Goal: Information Seeking & Learning: Compare options

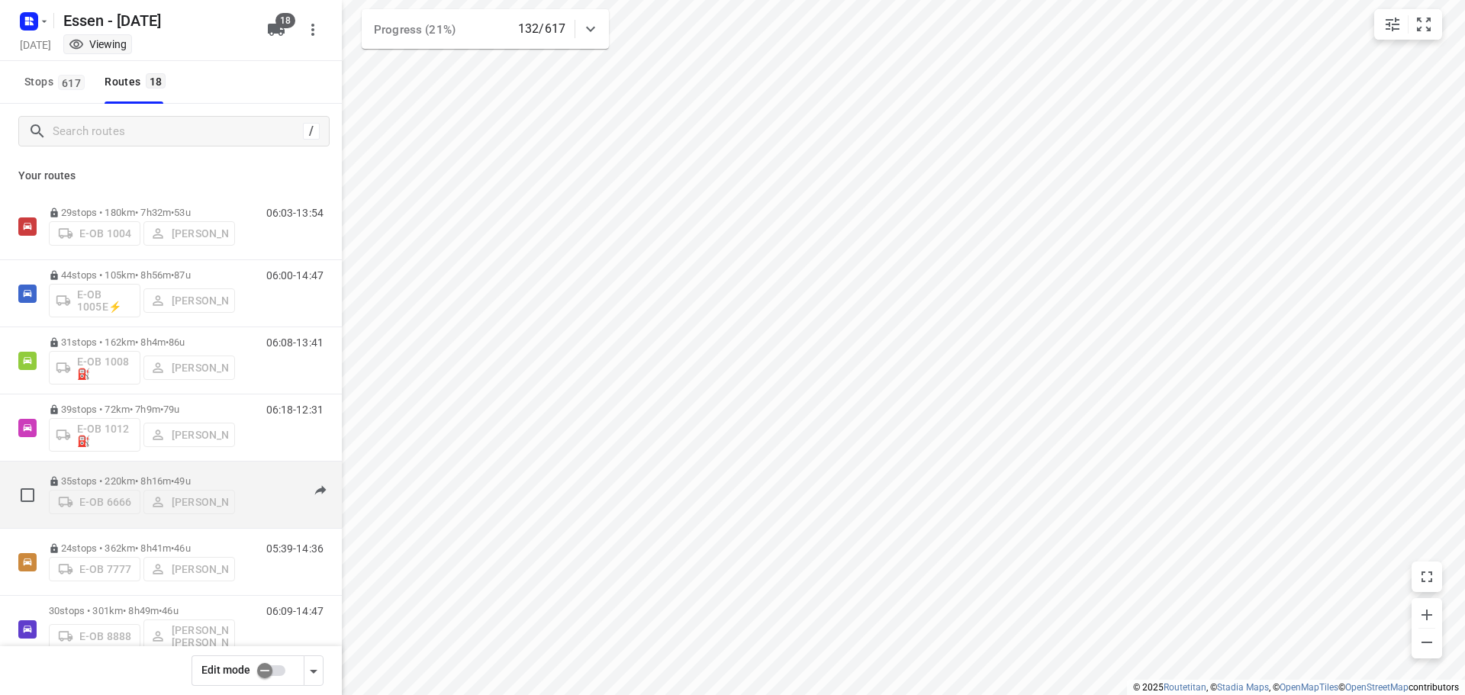
scroll to position [153, 0]
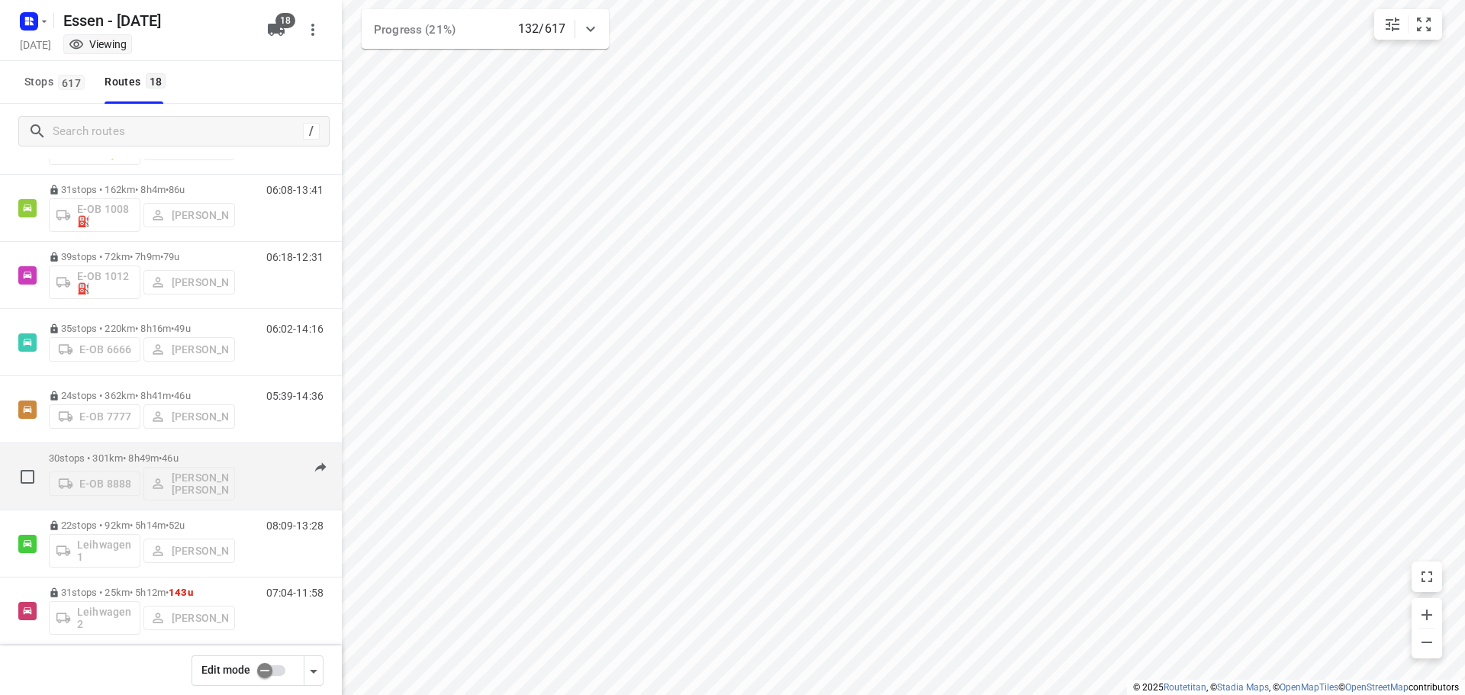
click at [146, 459] on p "30 stops • 301km • 8h49m • [DATE]" at bounding box center [142, 458] width 186 height 11
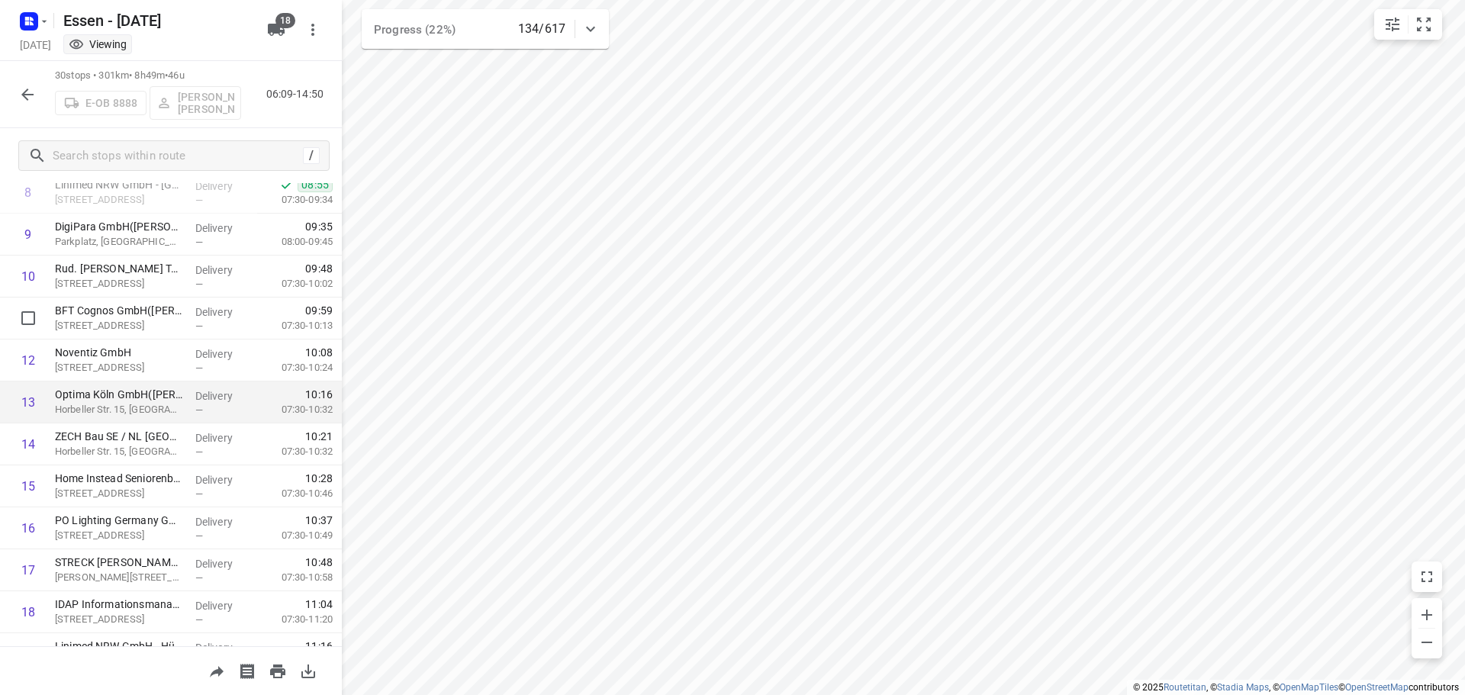
scroll to position [229, 0]
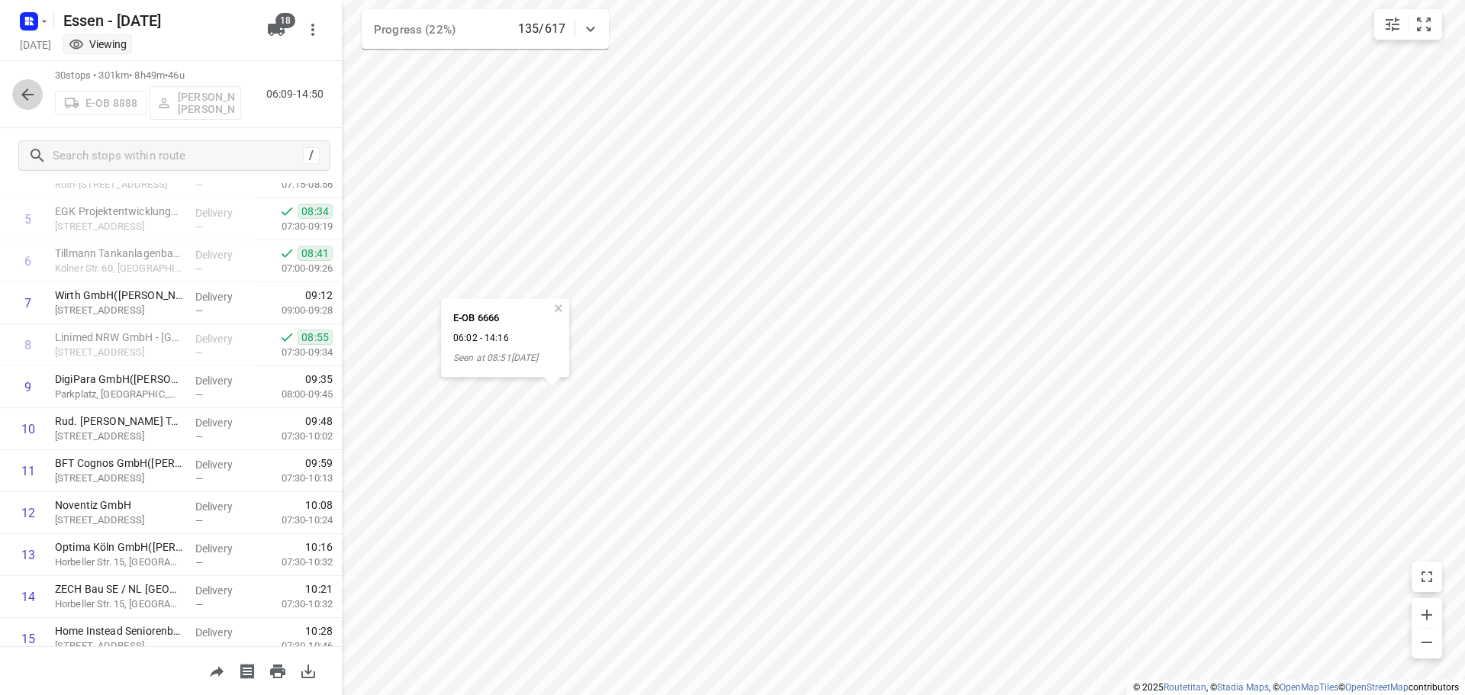
click at [26, 95] on icon "button" at bounding box center [27, 95] width 12 height 12
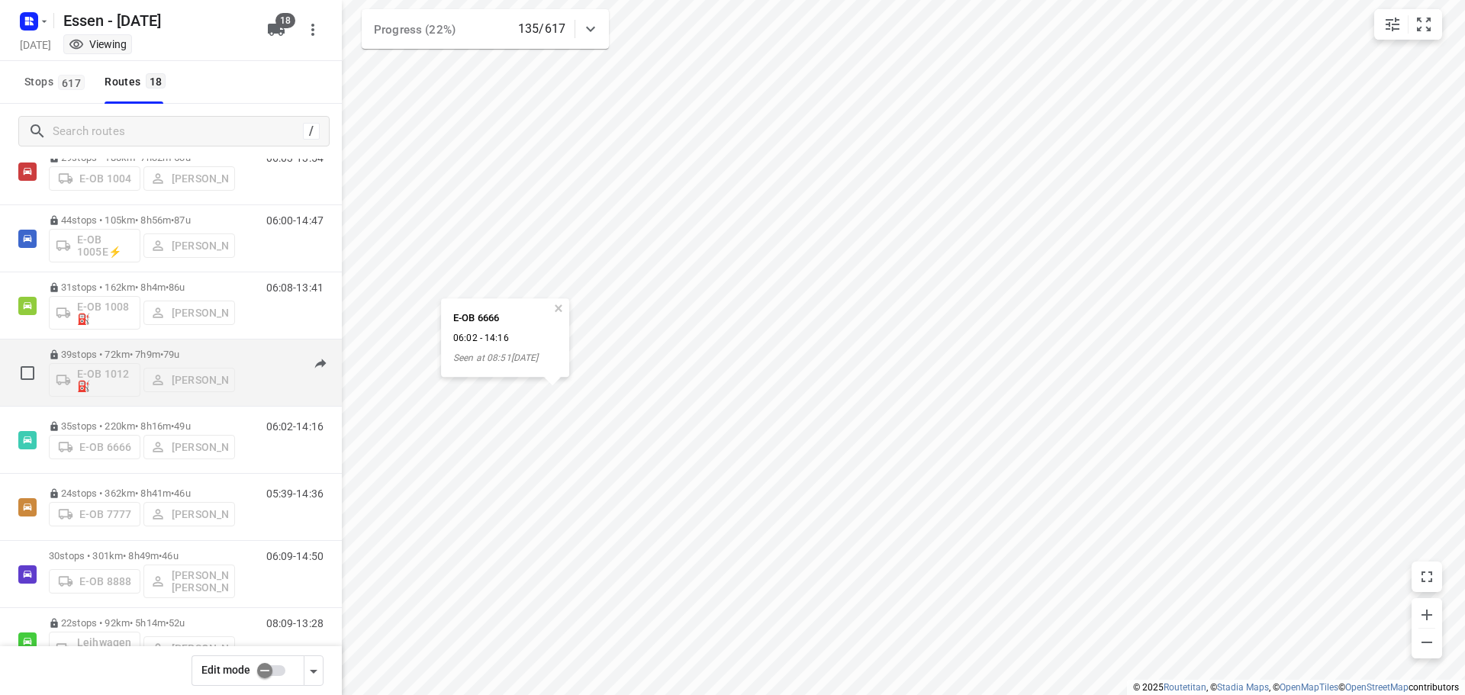
scroll to position [76, 0]
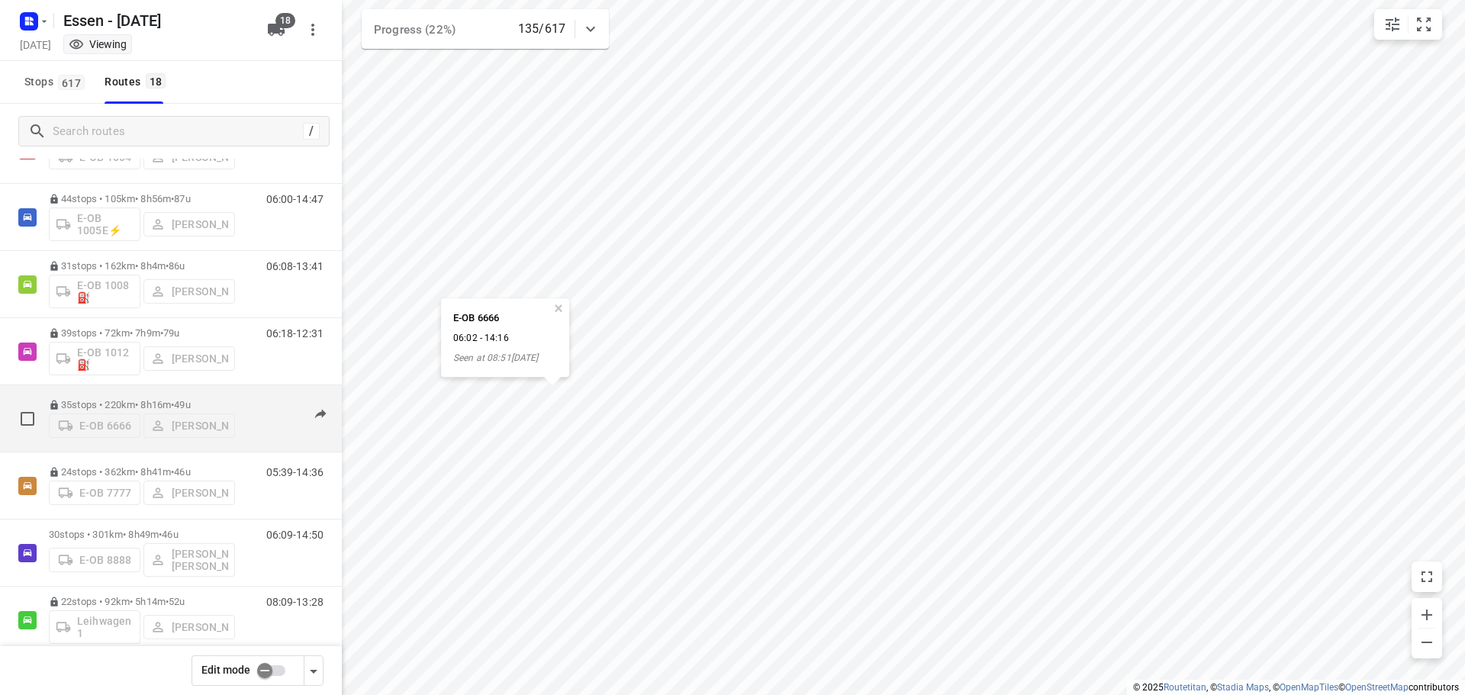
click at [160, 399] on p "35 stops • 220km • 8h16m • [DATE]" at bounding box center [142, 404] width 186 height 11
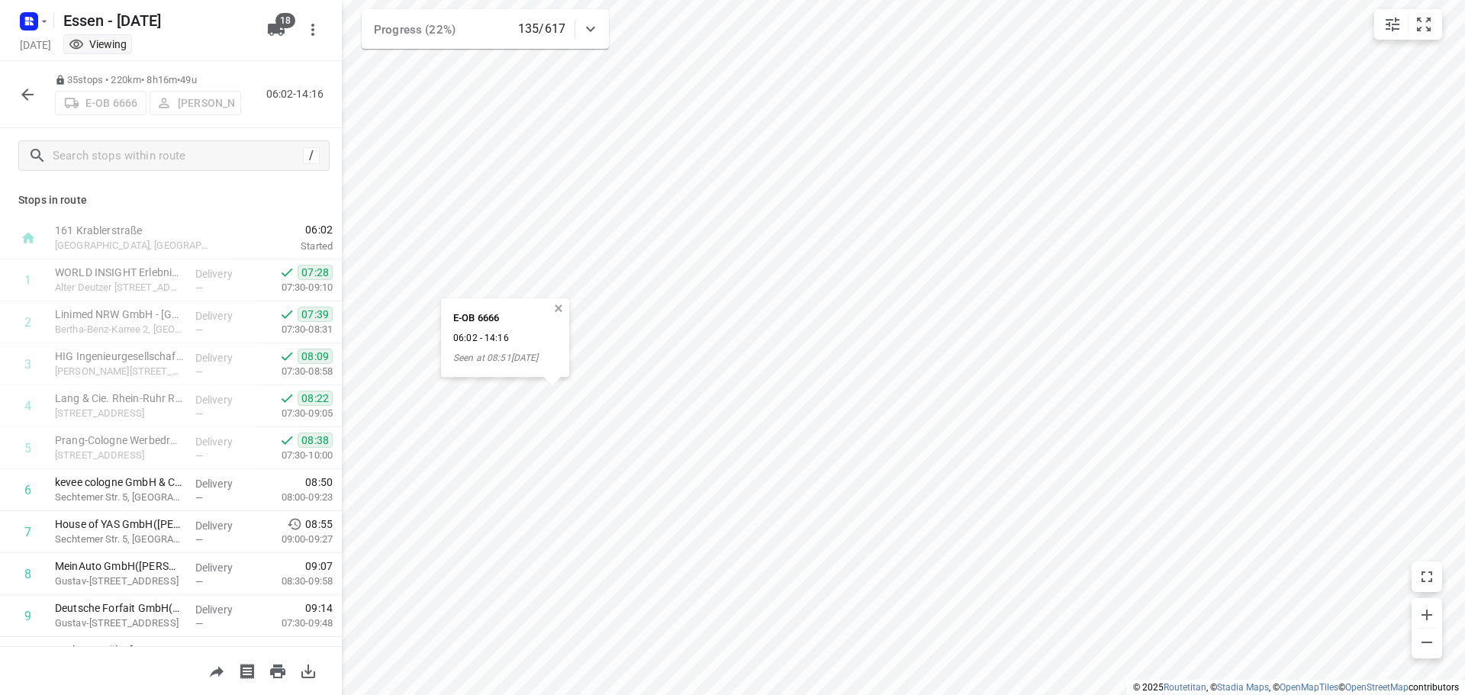
click at [557, 308] on button "button" at bounding box center [559, 309] width 14 height 14
click at [28, 92] on icon "button" at bounding box center [27, 94] width 18 height 18
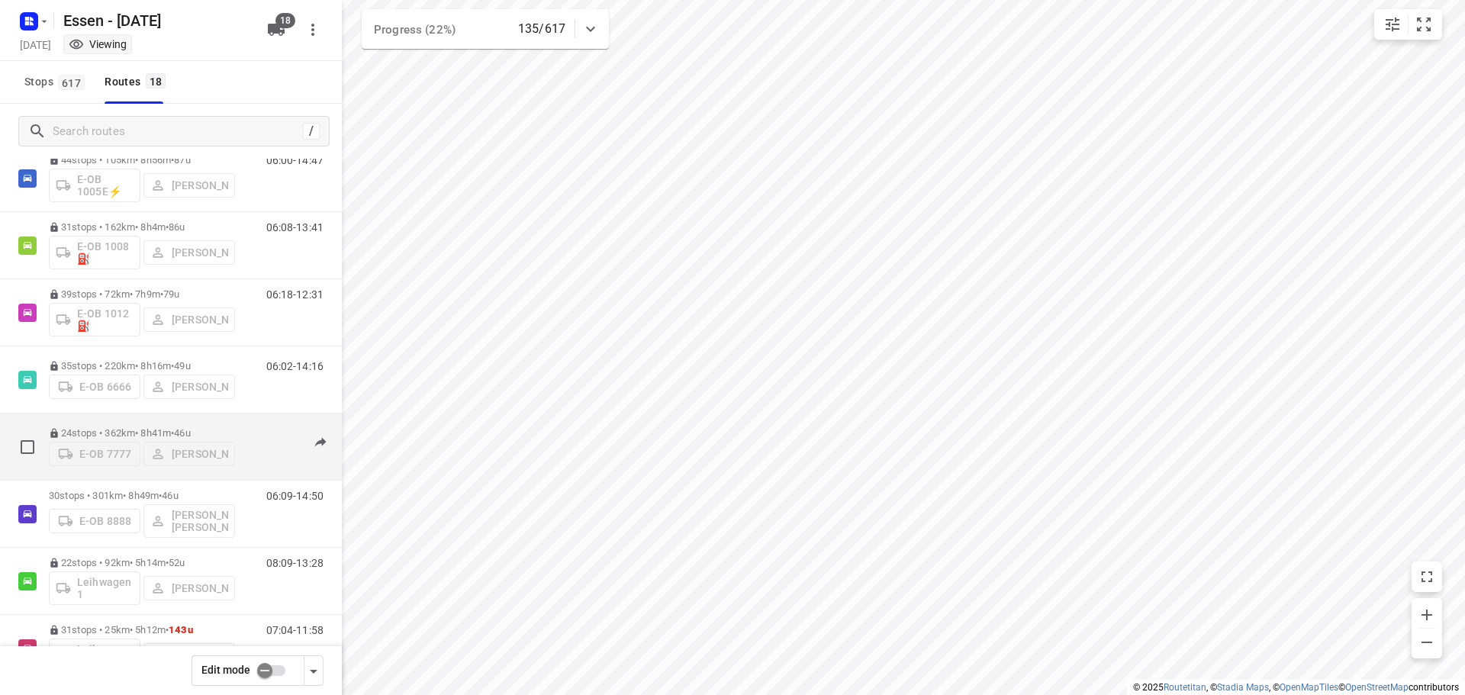
scroll to position [153, 0]
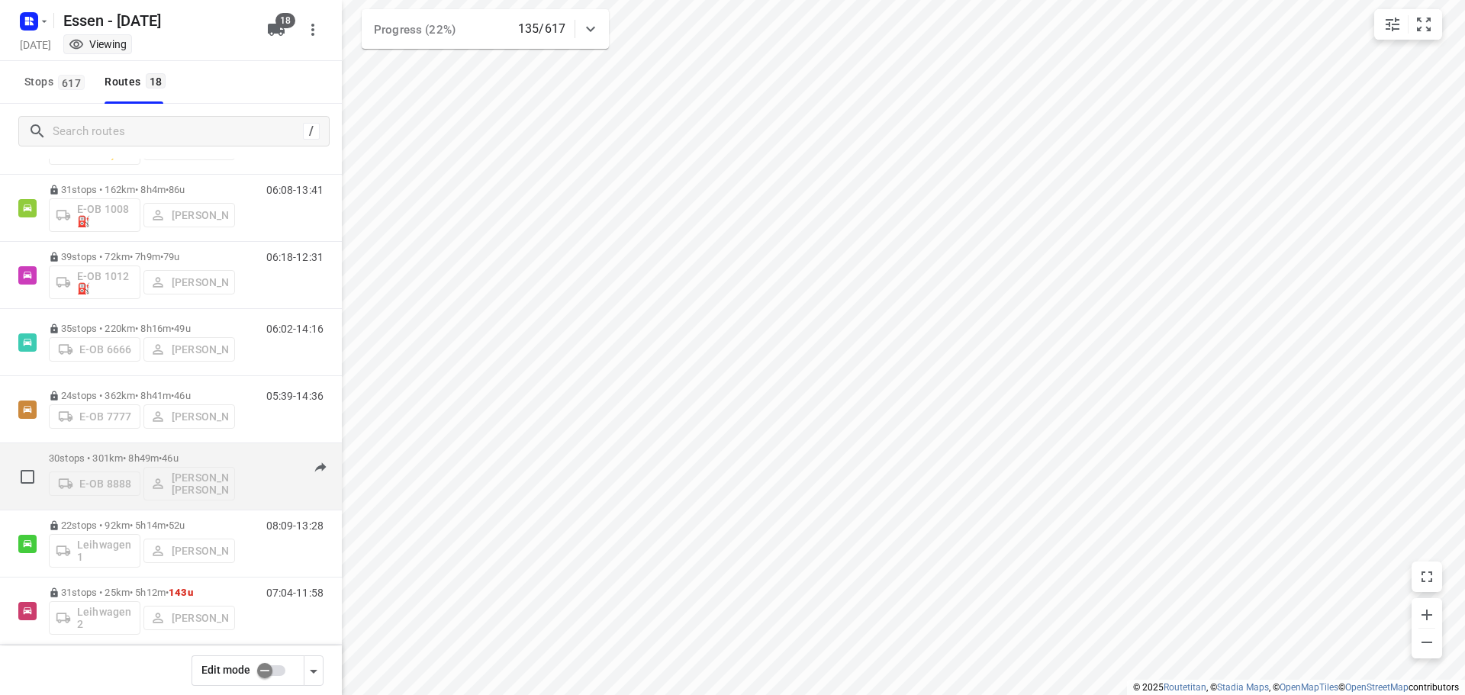
click at [156, 460] on p "30 stops • 301km • 8h49m • [DATE]" at bounding box center [142, 458] width 186 height 11
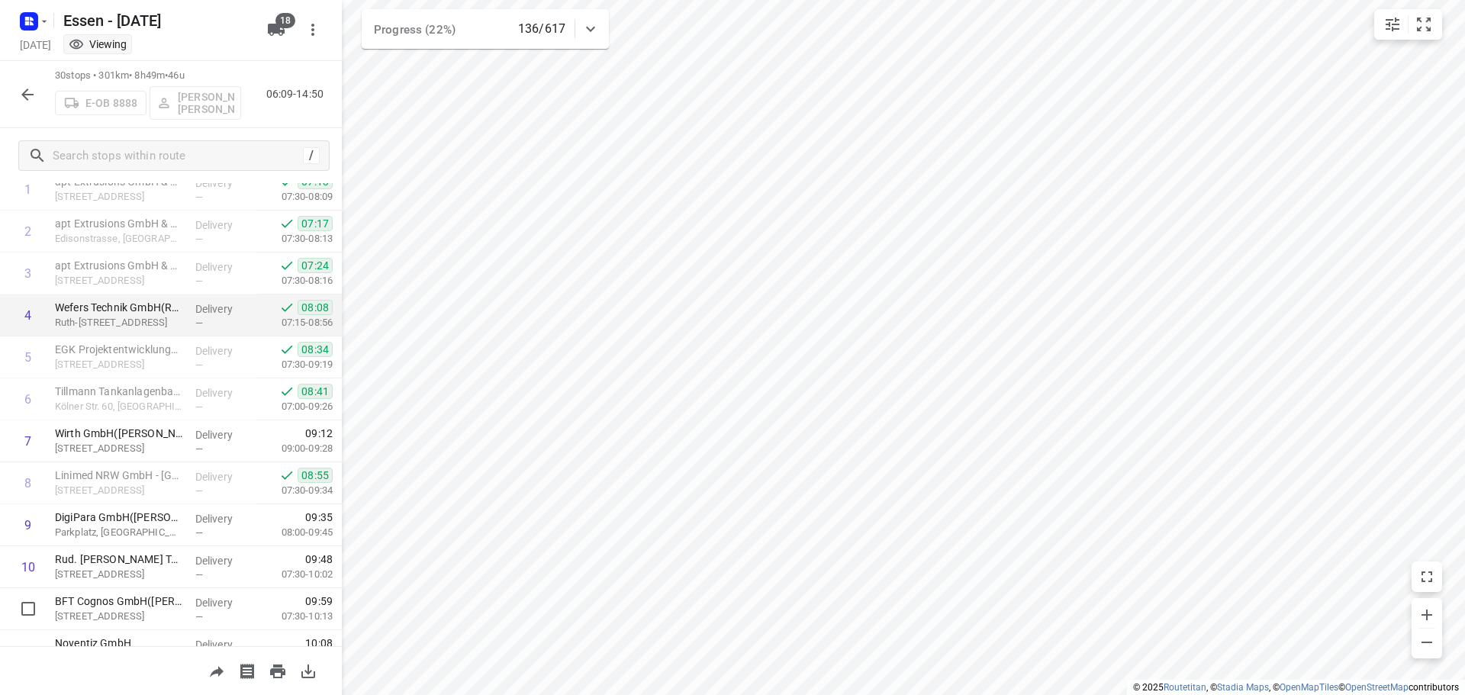
scroll to position [0, 0]
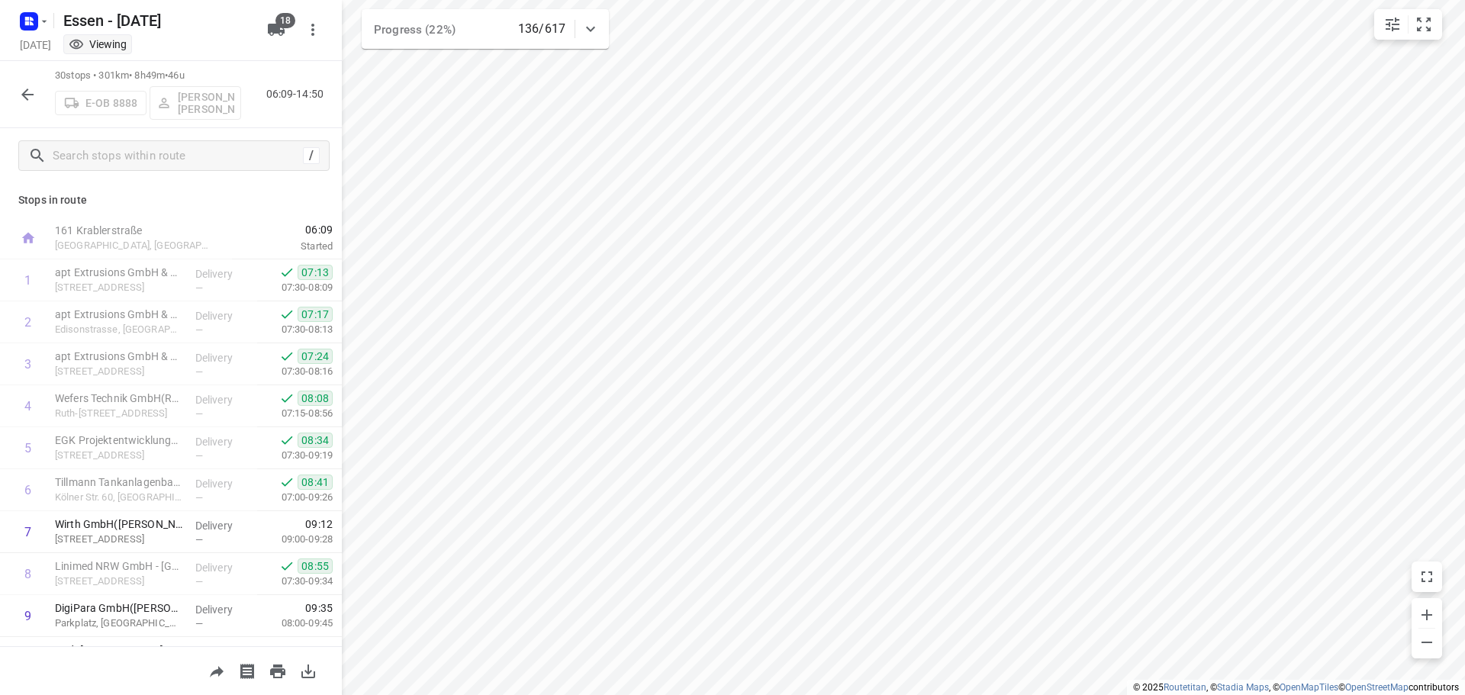
click at [23, 96] on icon "button" at bounding box center [27, 94] width 18 height 18
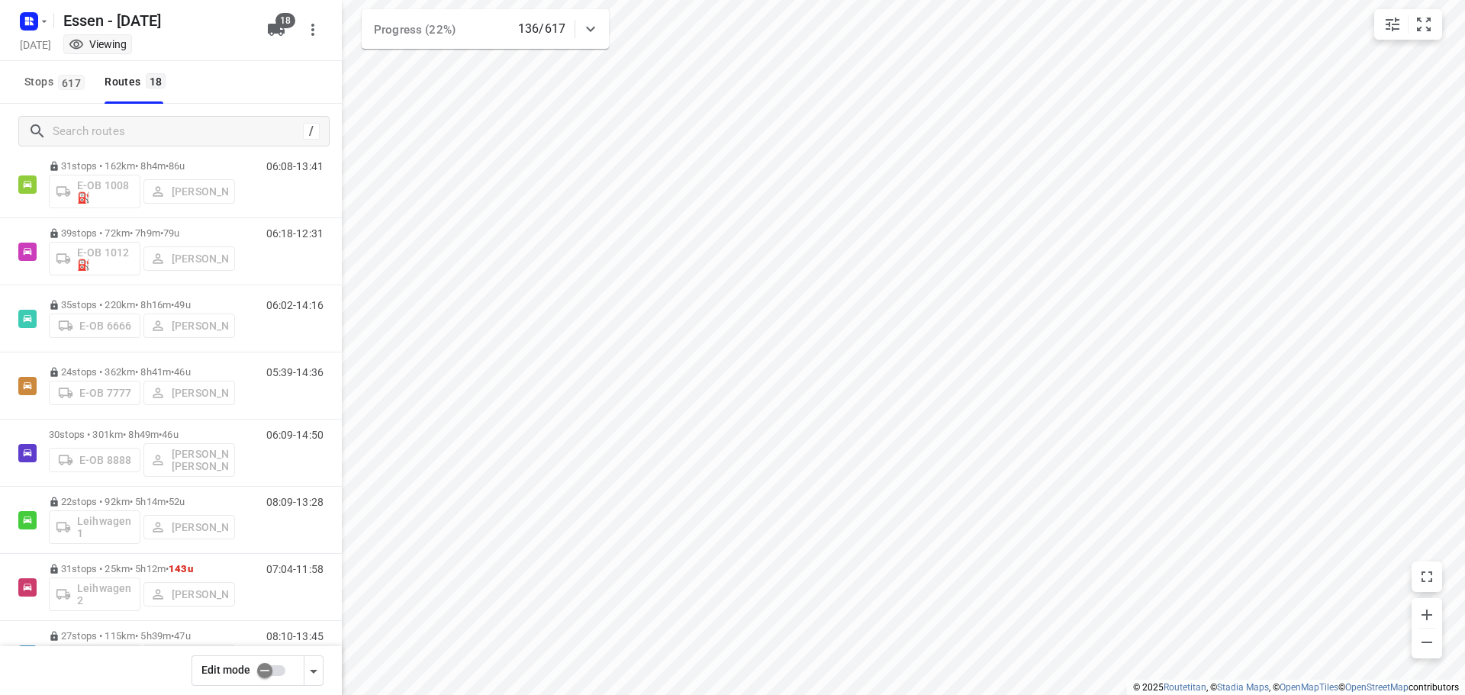
scroll to position [534, 0]
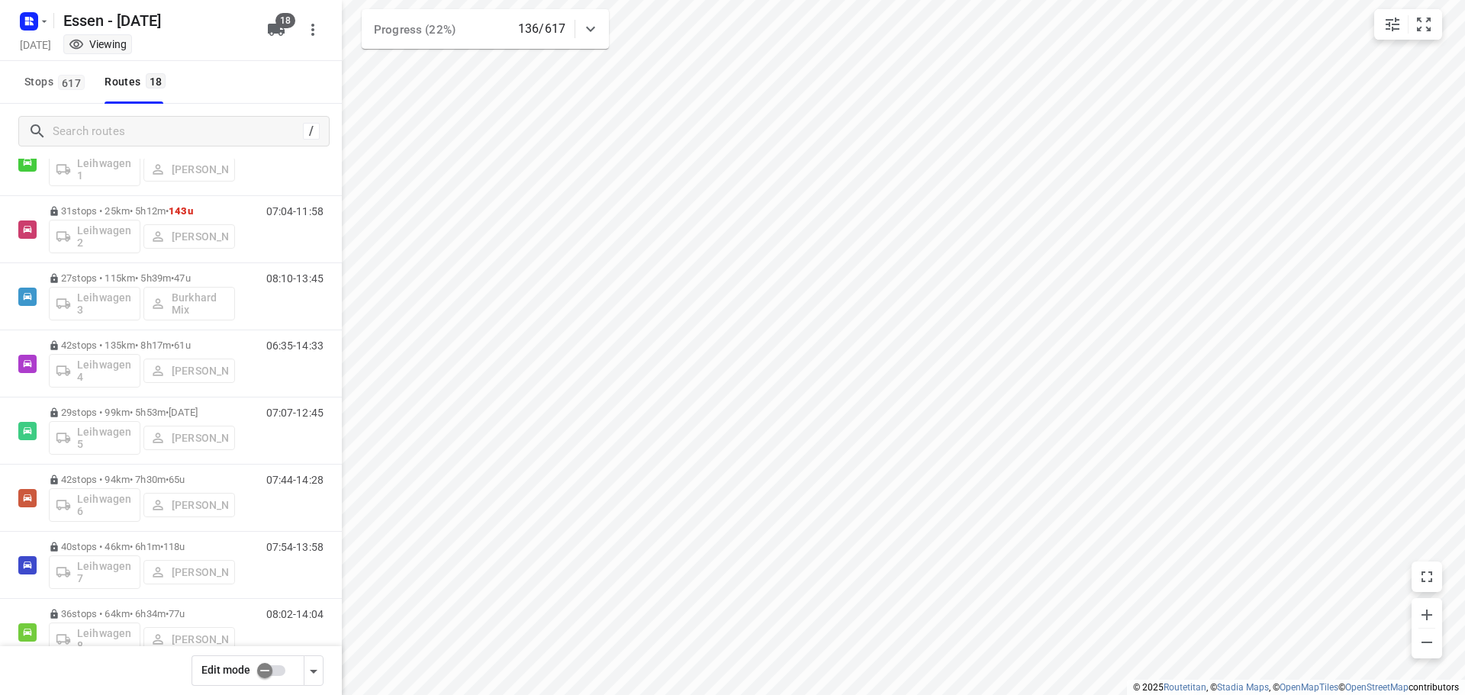
click at [262, 669] on input "checkbox" at bounding box center [264, 670] width 87 height 29
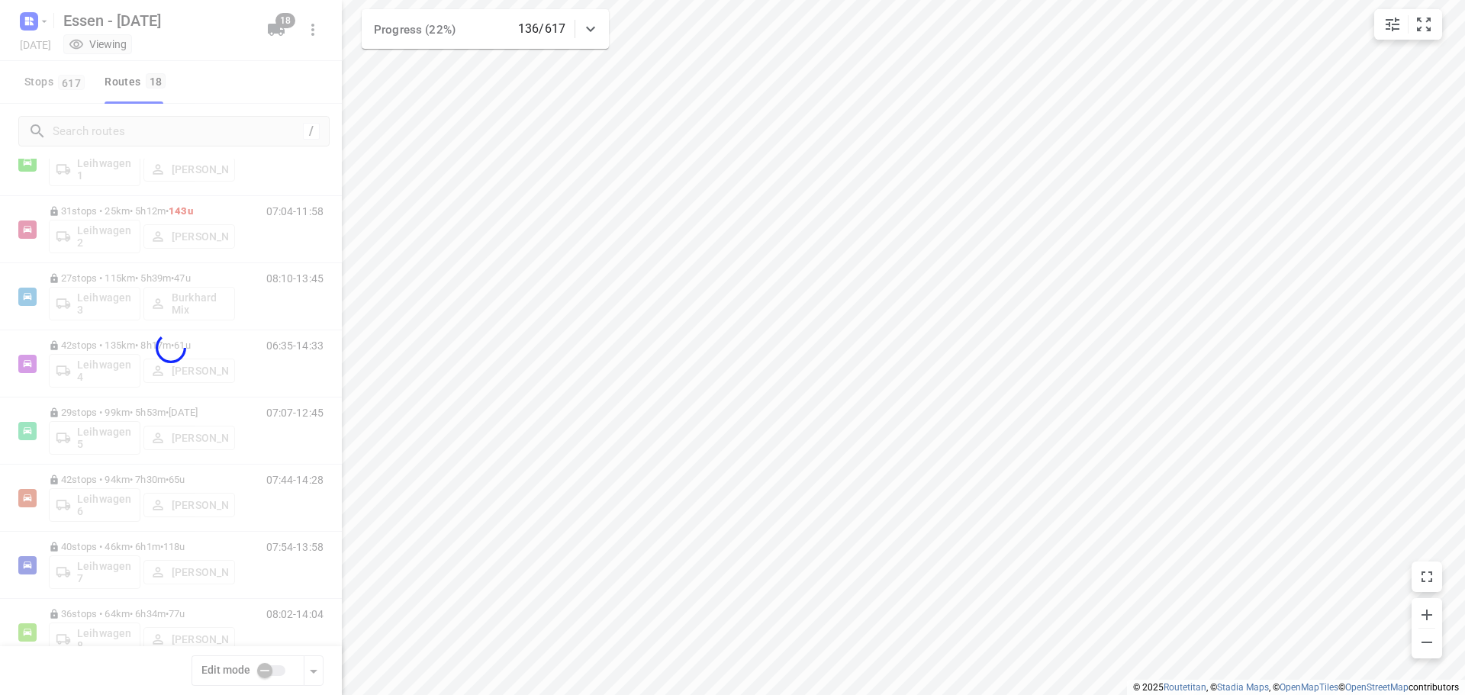
checkbox input "true"
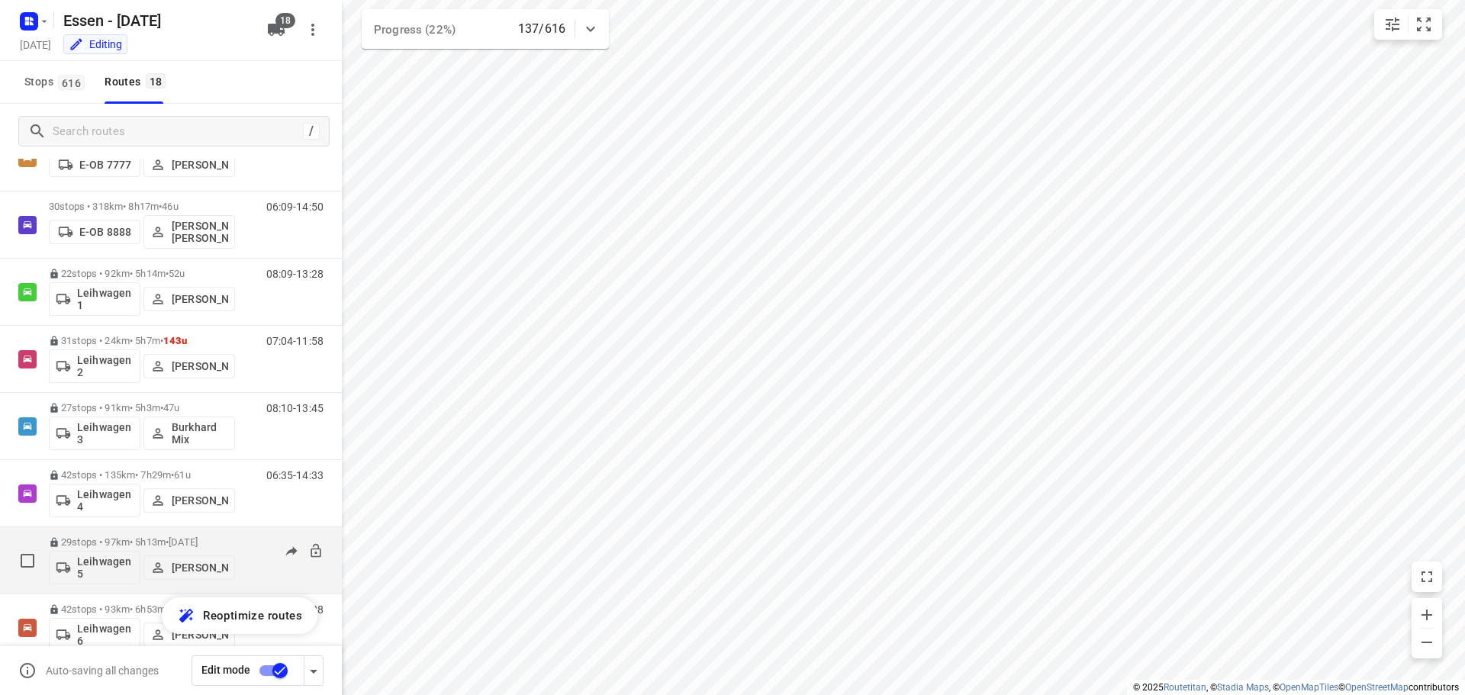
scroll to position [229, 0]
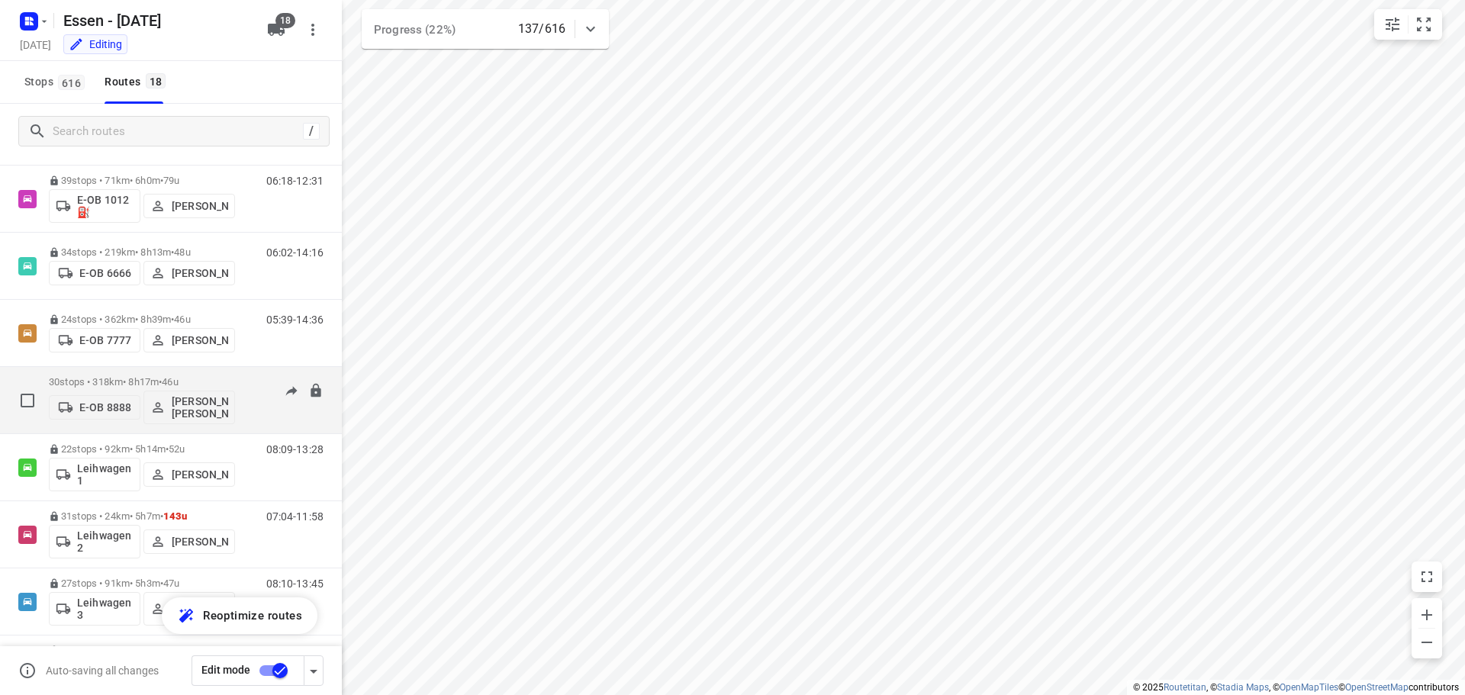
click at [178, 382] on span "46u" at bounding box center [170, 381] width 16 height 11
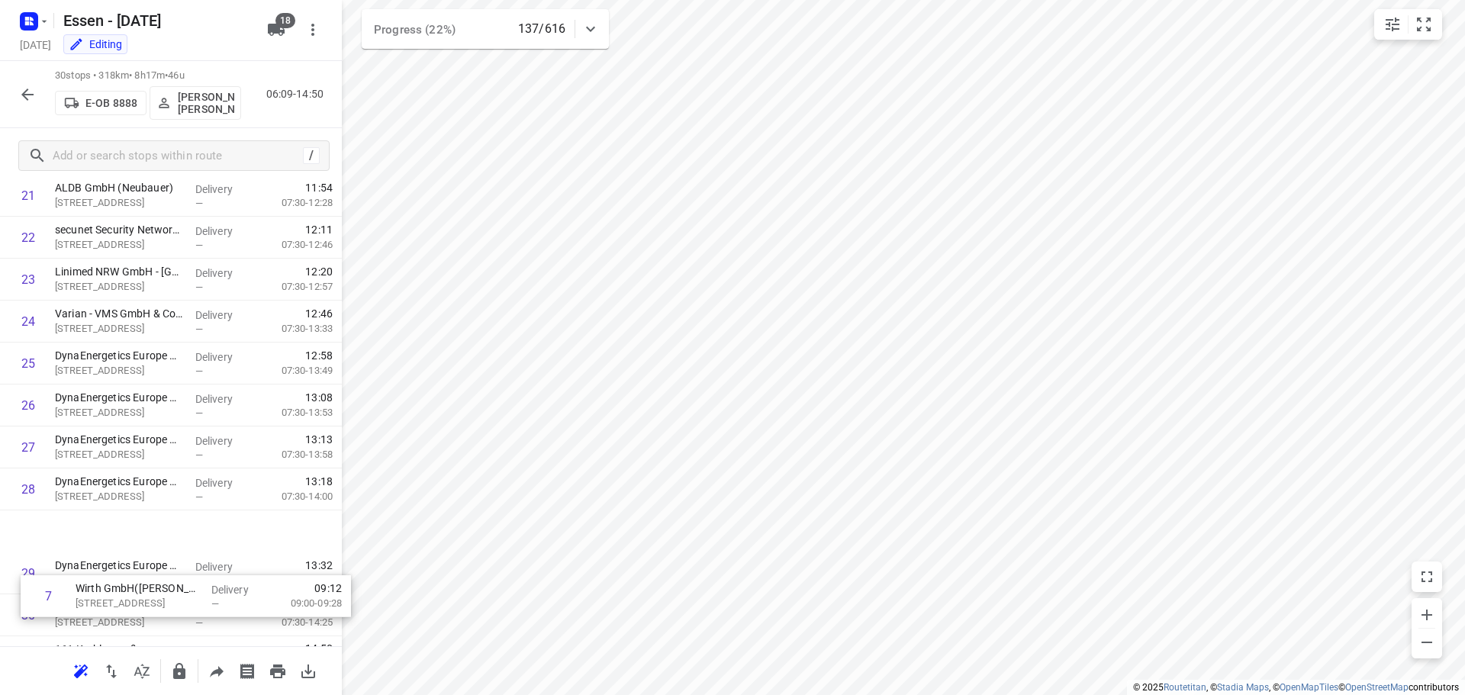
scroll to position [914, 0]
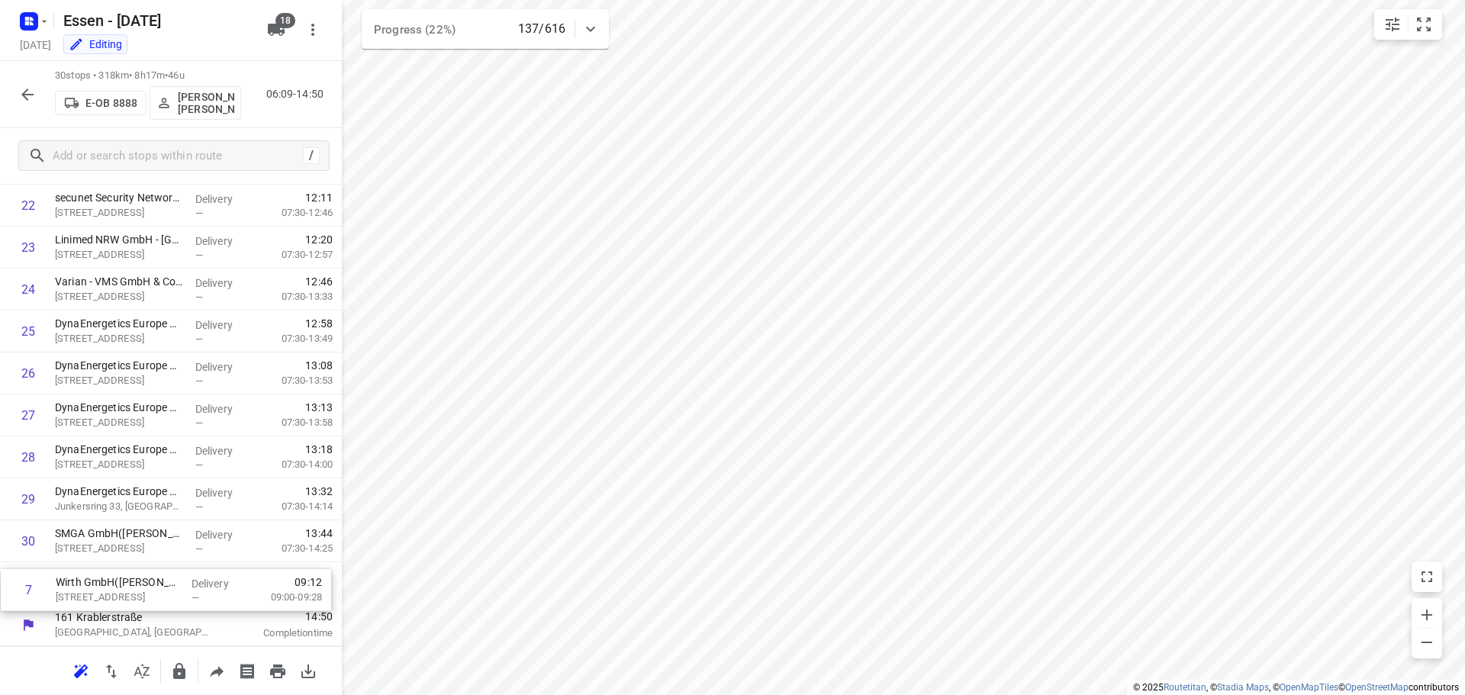
drag, startPoint x: 137, startPoint y: 301, endPoint x: 140, endPoint y: 596, distance: 294.6
click at [179, 674] on icon "button" at bounding box center [179, 671] width 18 height 18
click at [25, 94] on icon "button" at bounding box center [27, 95] width 12 height 12
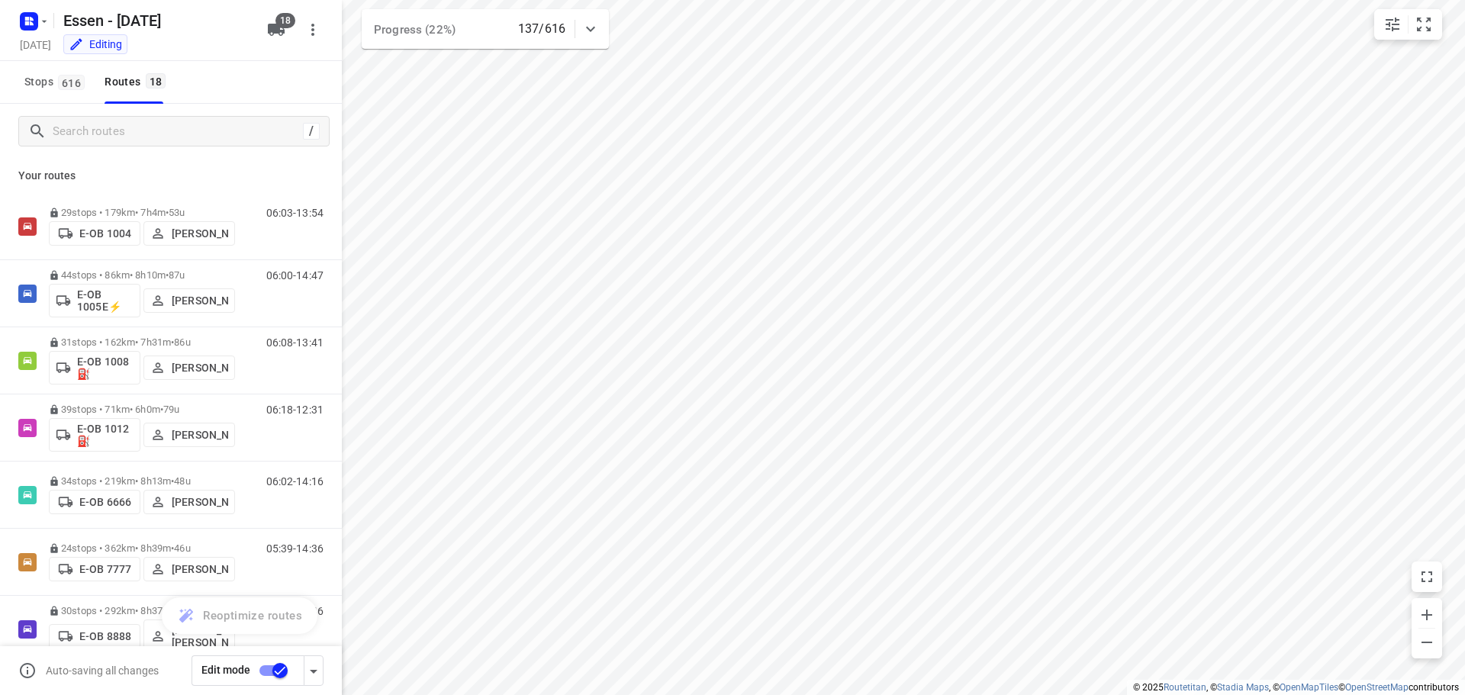
click at [282, 670] on input "checkbox" at bounding box center [280, 670] width 87 height 29
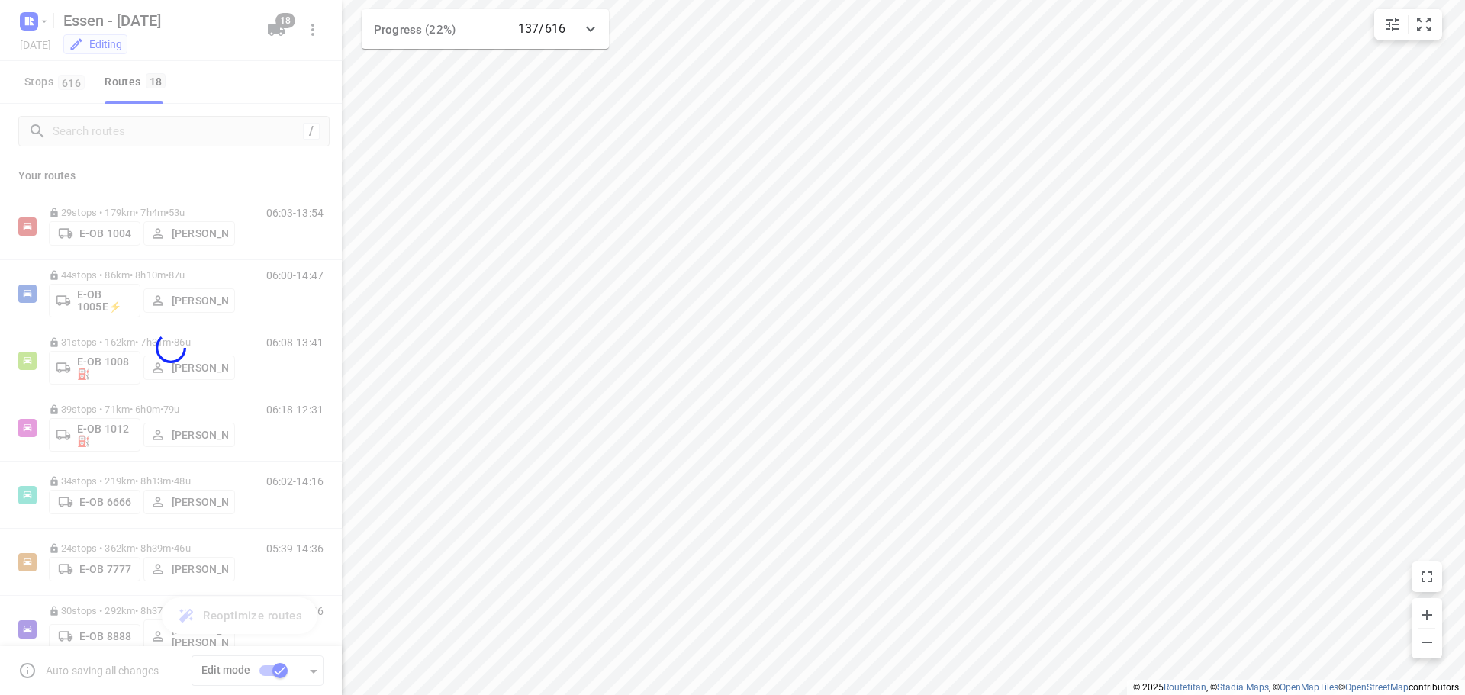
checkbox input "false"
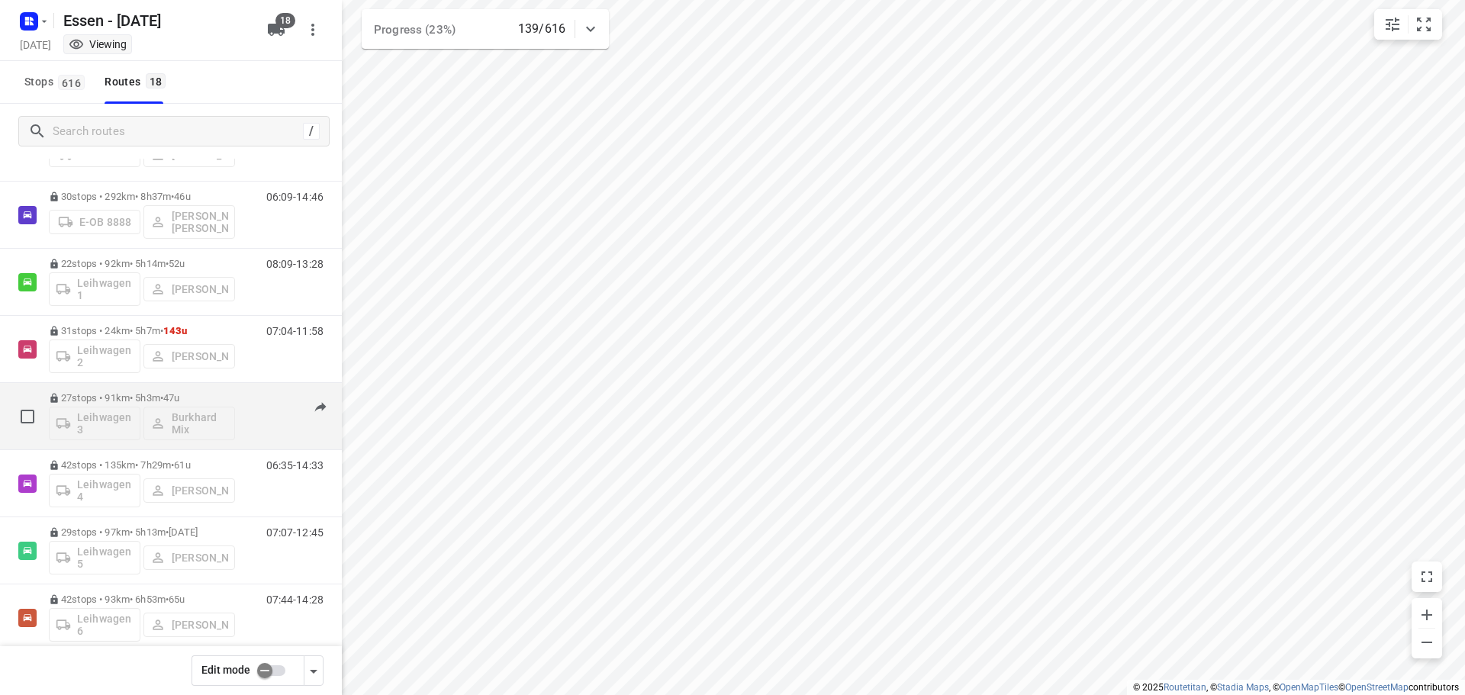
scroll to position [389, 0]
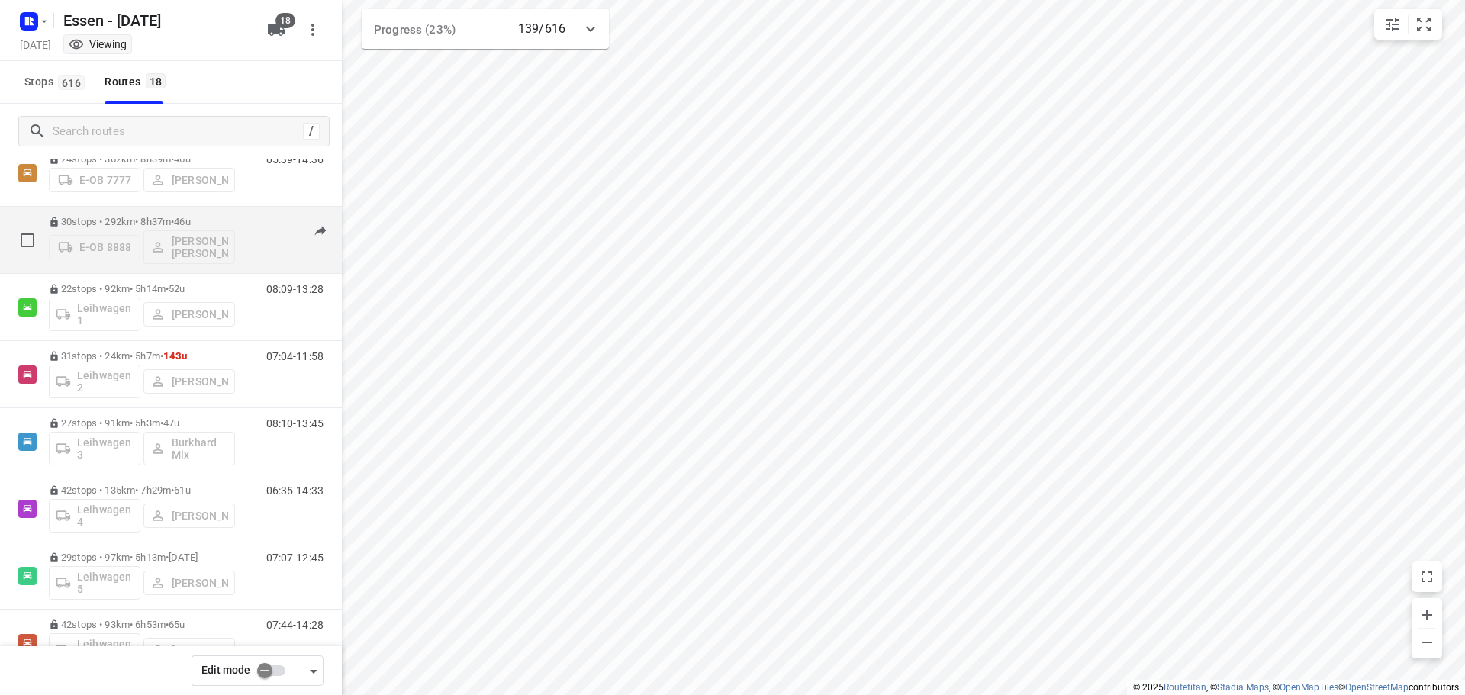
click at [148, 225] on p "30 stops • 292km • 8h37m • [DATE]" at bounding box center [142, 221] width 186 height 11
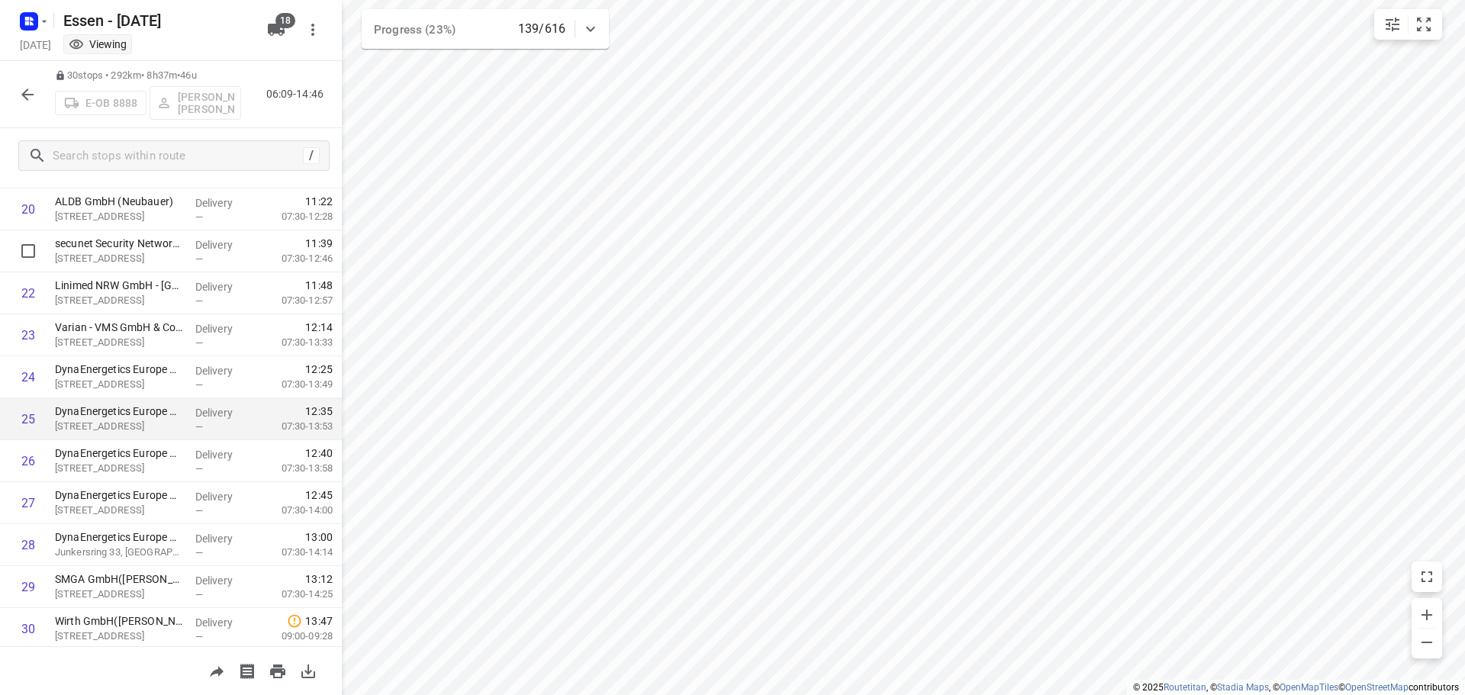
scroll to position [914, 0]
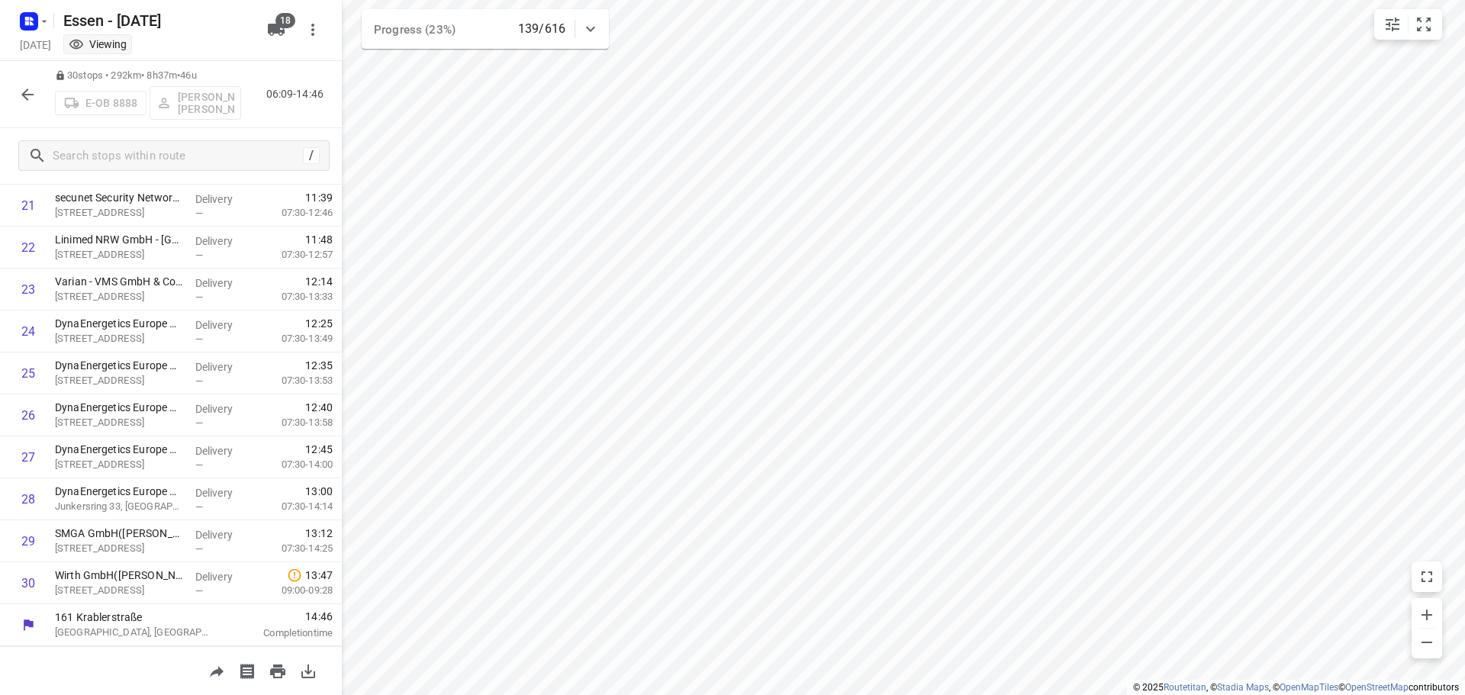
click at [15, 93] on button "button" at bounding box center [27, 94] width 31 height 31
